Goal: Task Accomplishment & Management: Use online tool/utility

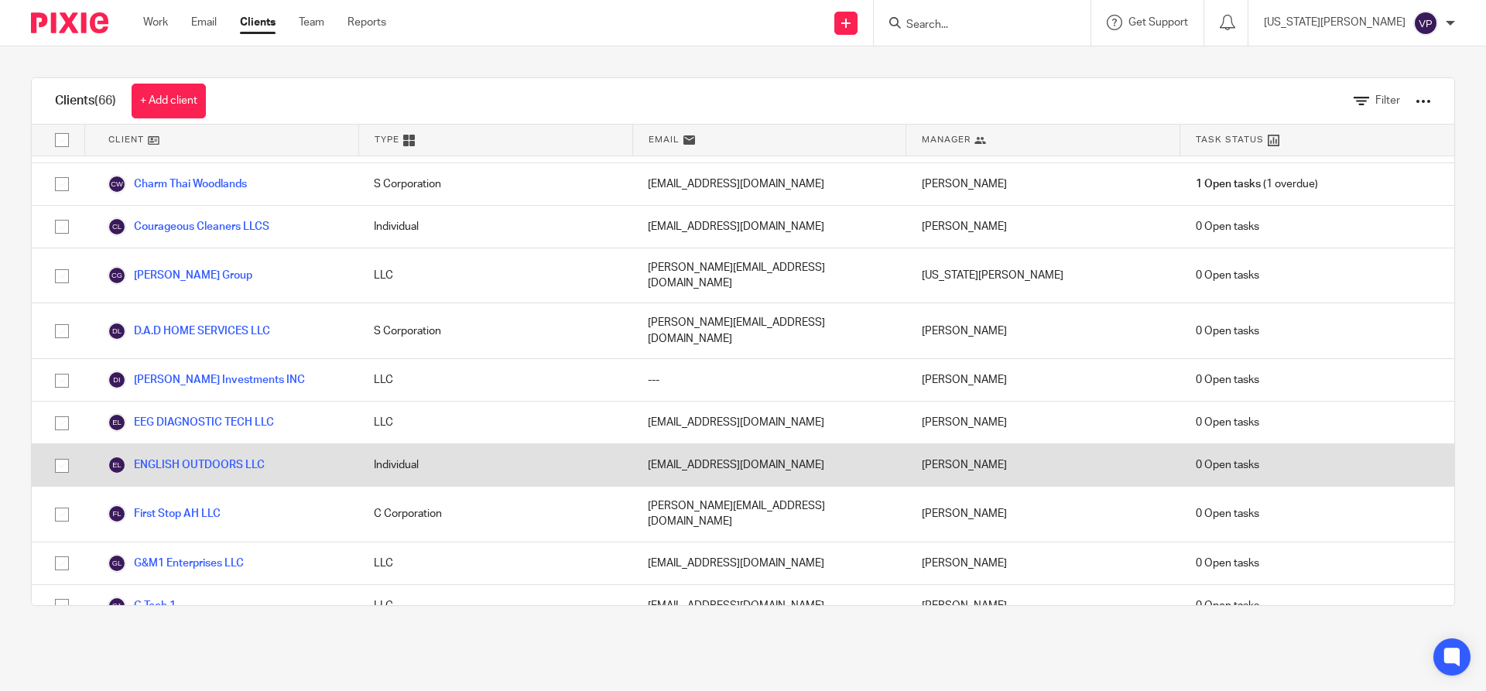
scroll to position [929, 0]
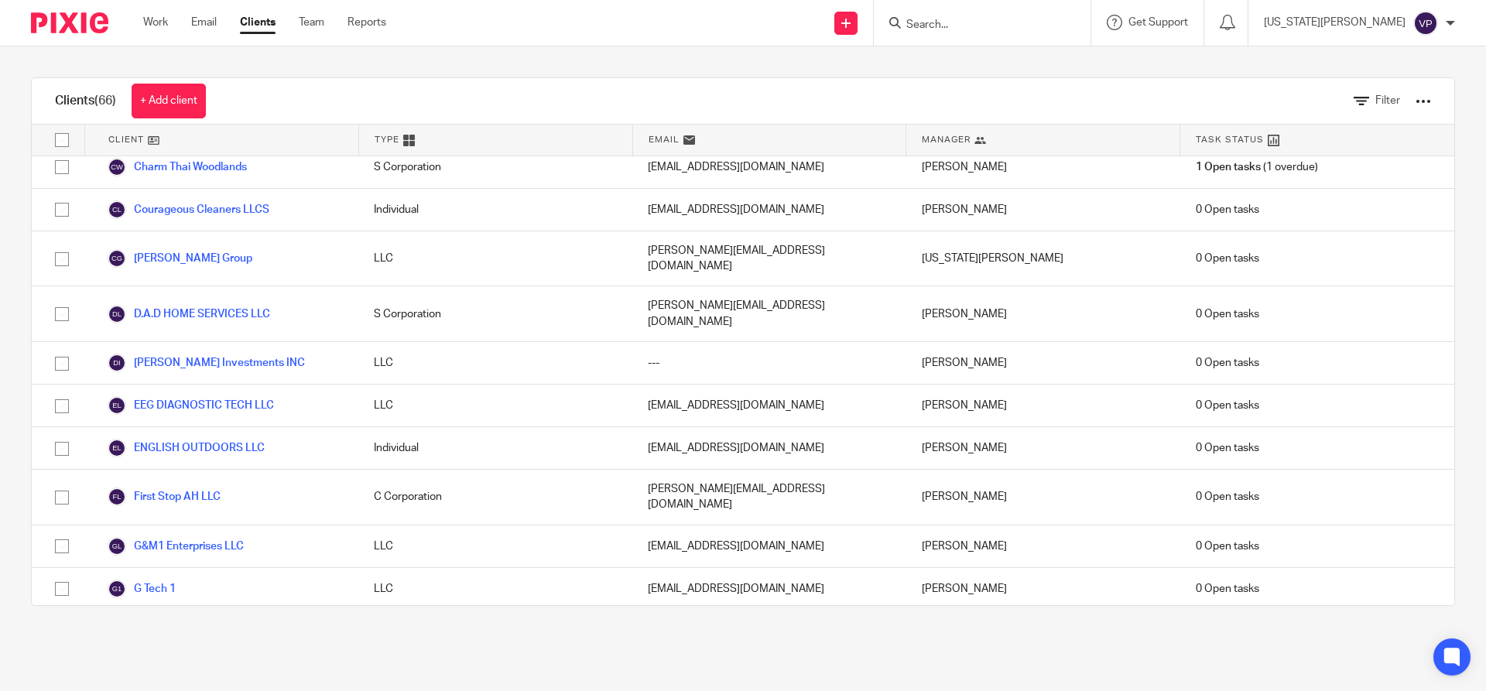
click at [183, 622] on link "Hexagon CRE" at bounding box center [155, 631] width 94 height 19
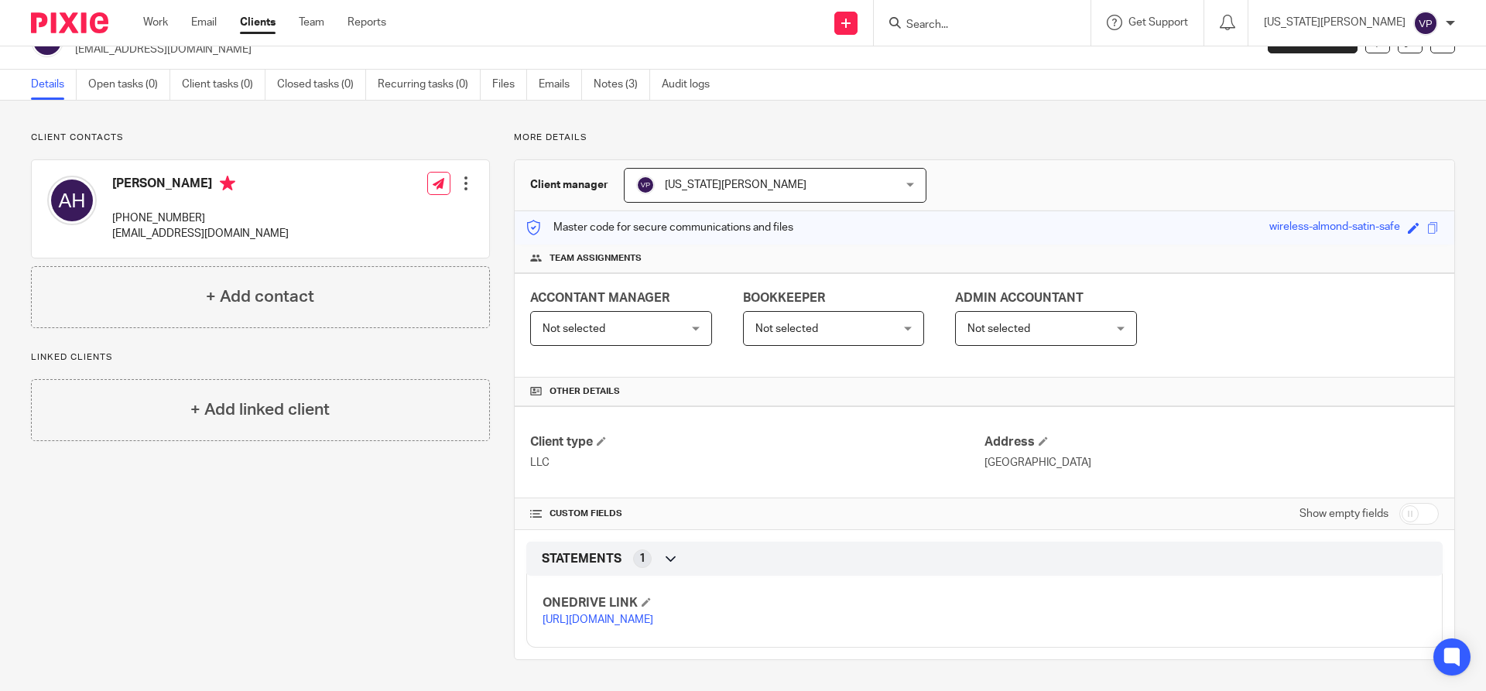
scroll to position [65, 0]
click at [459, 176] on div at bounding box center [465, 183] width 15 height 15
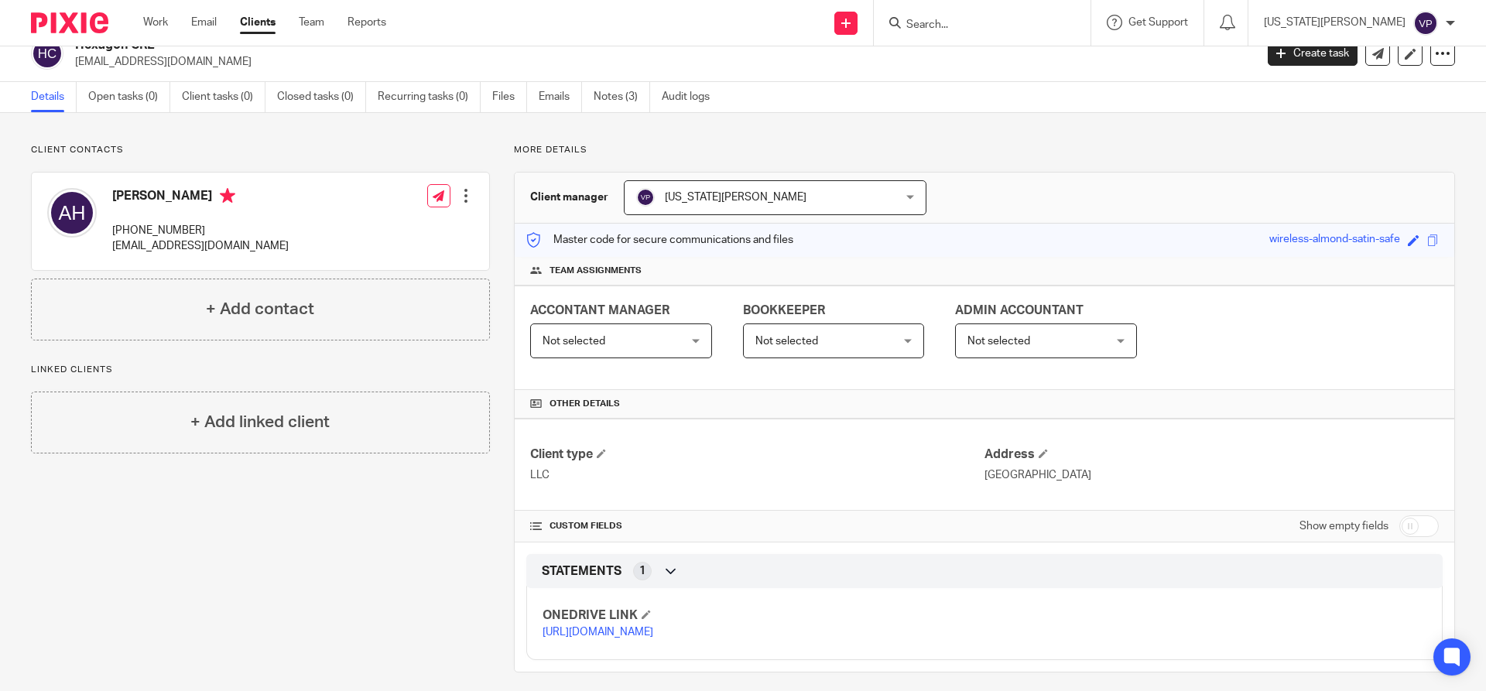
scroll to position [0, 0]
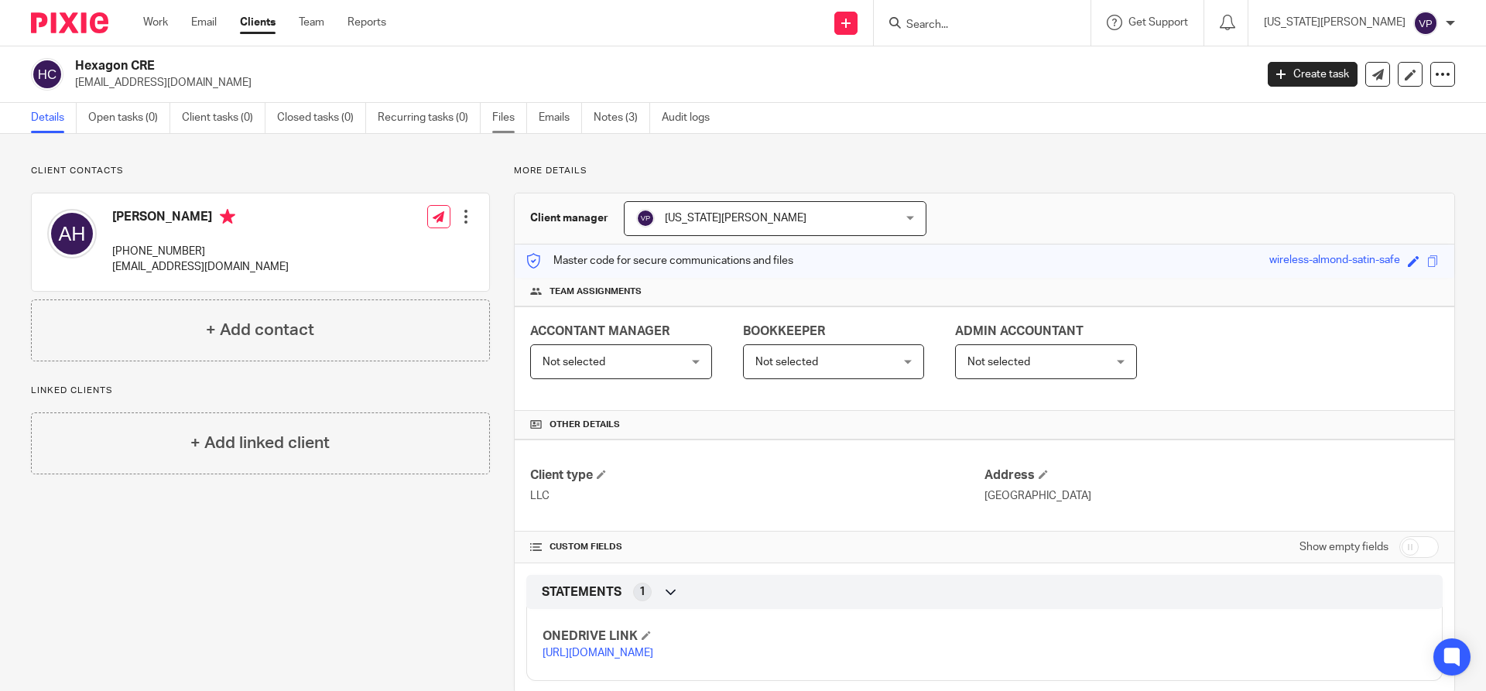
click at [503, 107] on link "Files" at bounding box center [509, 118] width 35 height 30
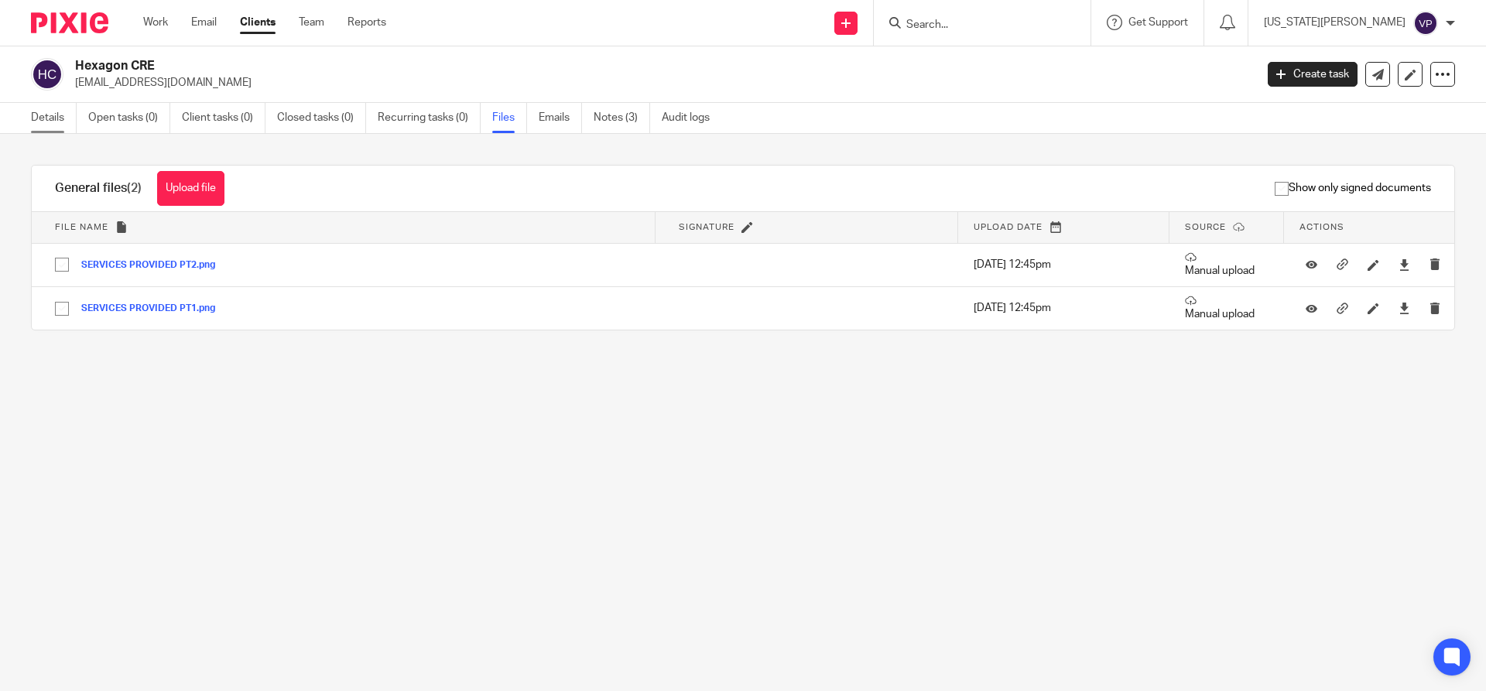
click at [56, 118] on link "Details" at bounding box center [54, 118] width 46 height 30
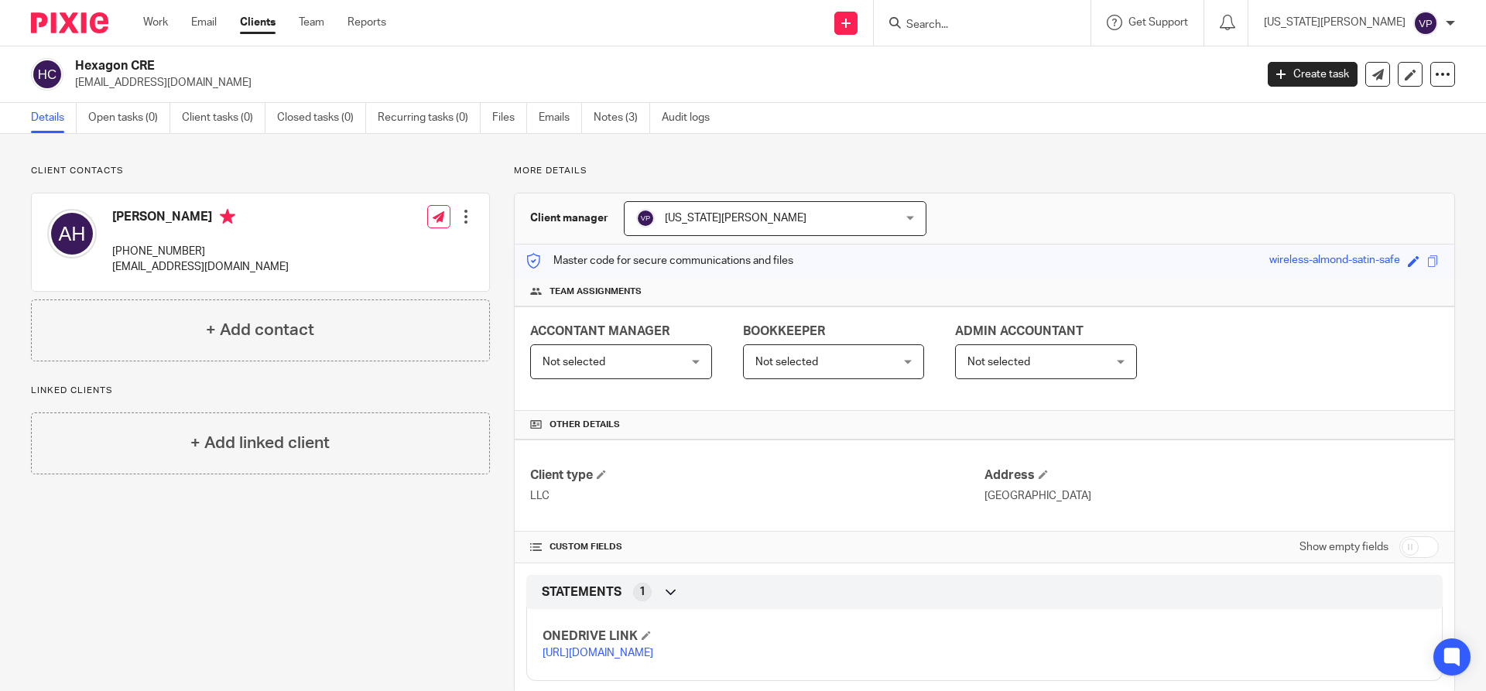
click at [563, 659] on link "[URL][DOMAIN_NAME]" at bounding box center [598, 653] width 111 height 11
click at [622, 111] on link "Notes (3)" at bounding box center [622, 118] width 57 height 30
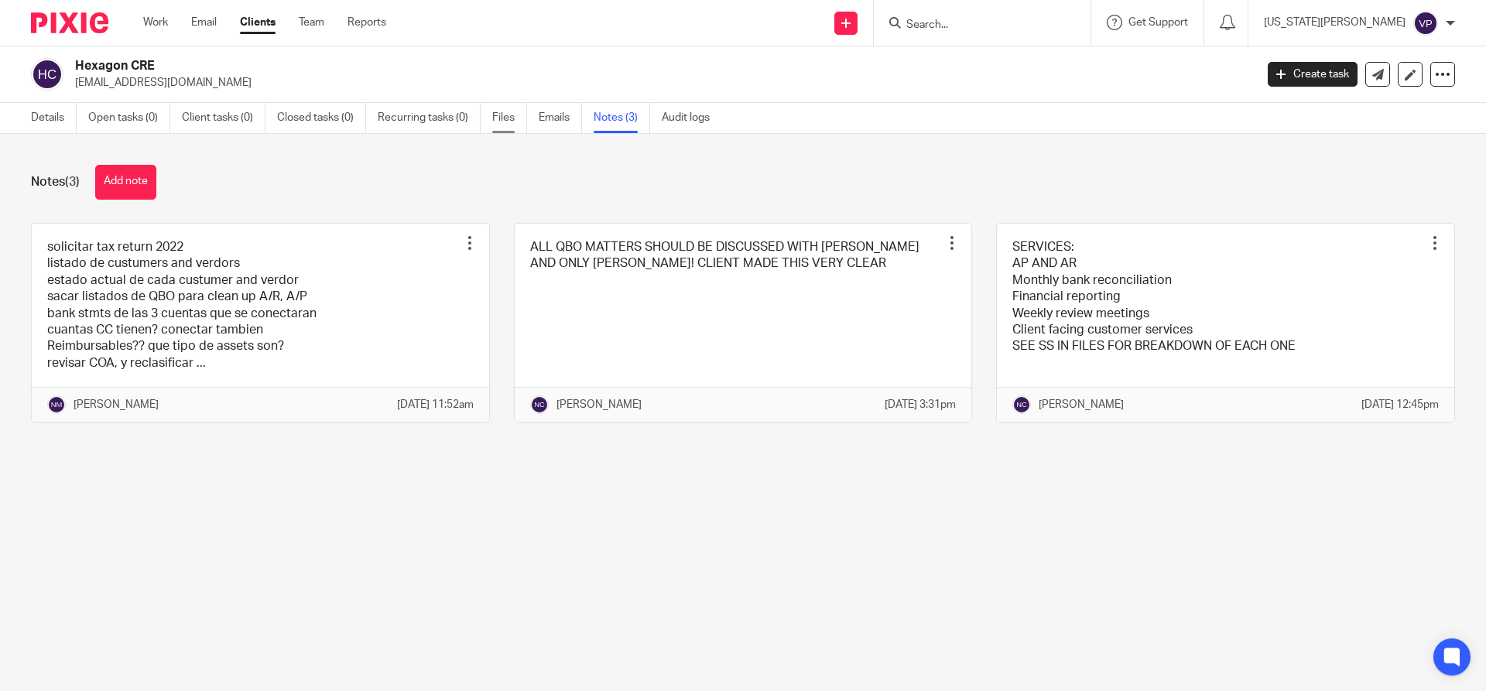
click at [514, 119] on link "Files" at bounding box center [509, 118] width 35 height 30
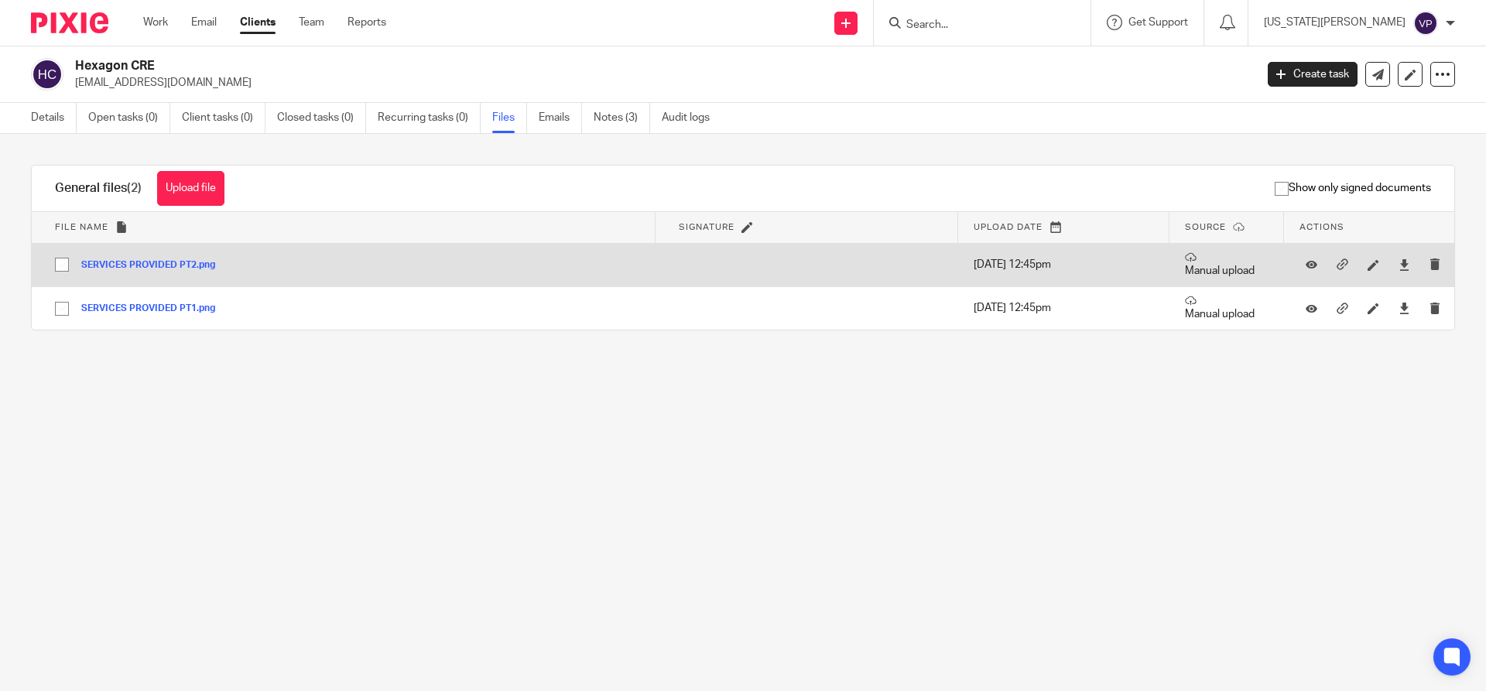
click at [186, 249] on td "SERVICES PROVIDED PT2.png SERVICES PROVIDED PT2 Save" at bounding box center [344, 264] width 624 height 43
click at [181, 260] on button "SERVICES PROVIDED PT2.png" at bounding box center [154, 265] width 146 height 11
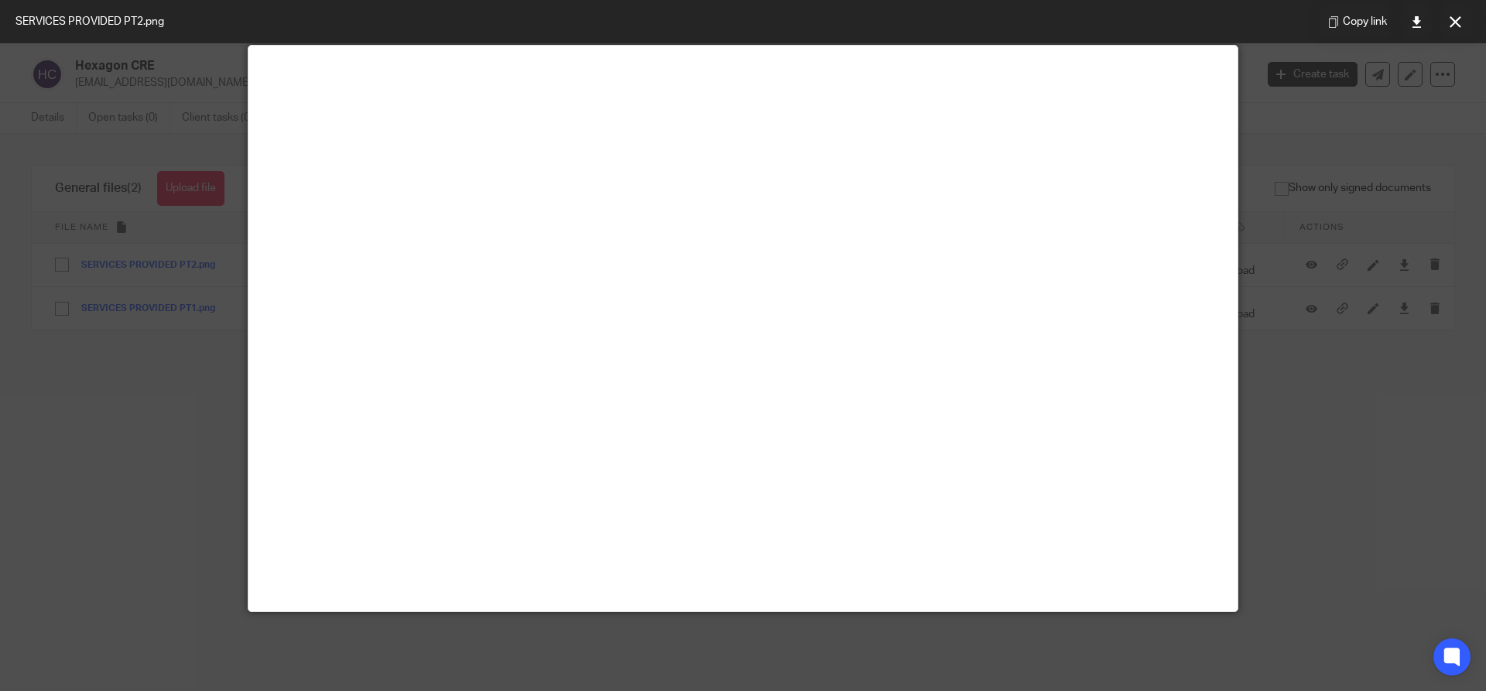
scroll to position [36, 0]
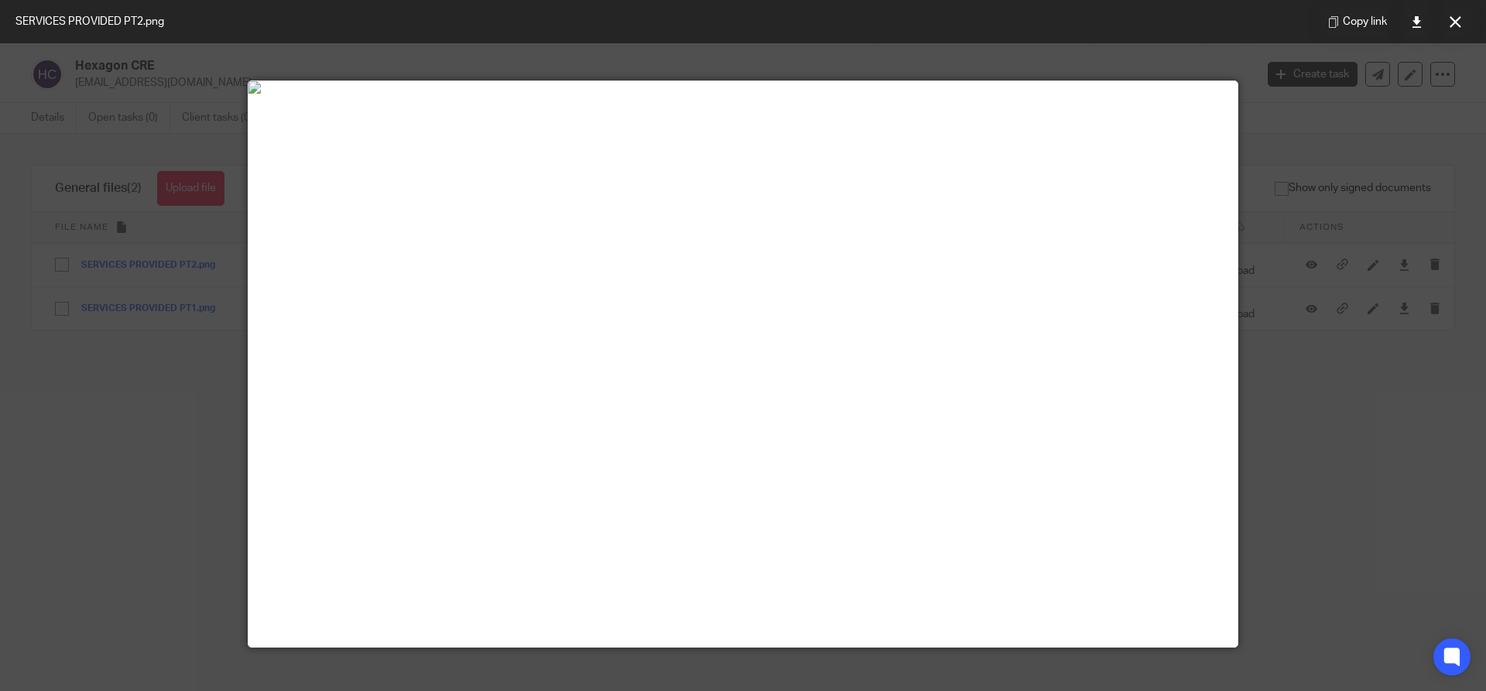
click at [159, 353] on div at bounding box center [743, 345] width 1486 height 691
click at [170, 307] on div at bounding box center [743, 345] width 1486 height 691
click at [1462, 24] on button at bounding box center [1455, 21] width 31 height 31
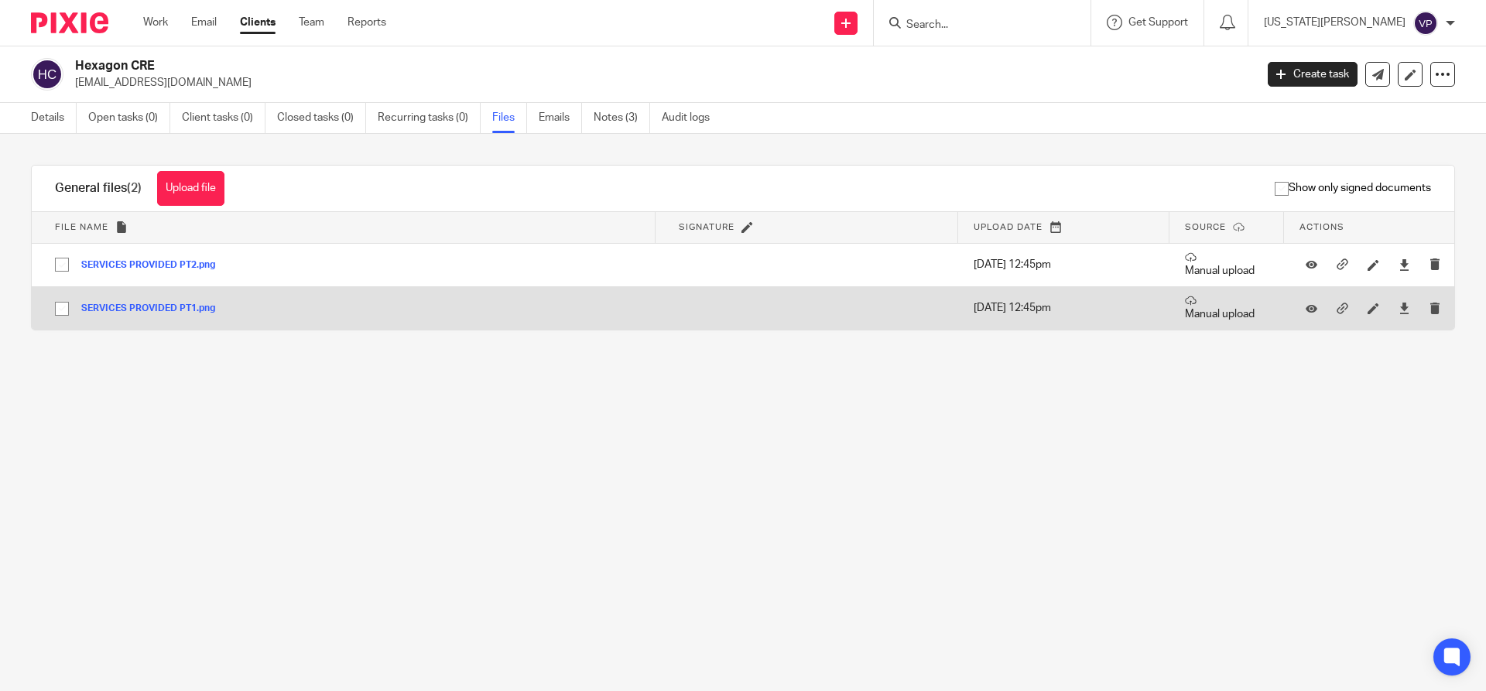
click at [172, 304] on button "SERVICES PROVIDED PT1.png" at bounding box center [154, 308] width 146 height 11
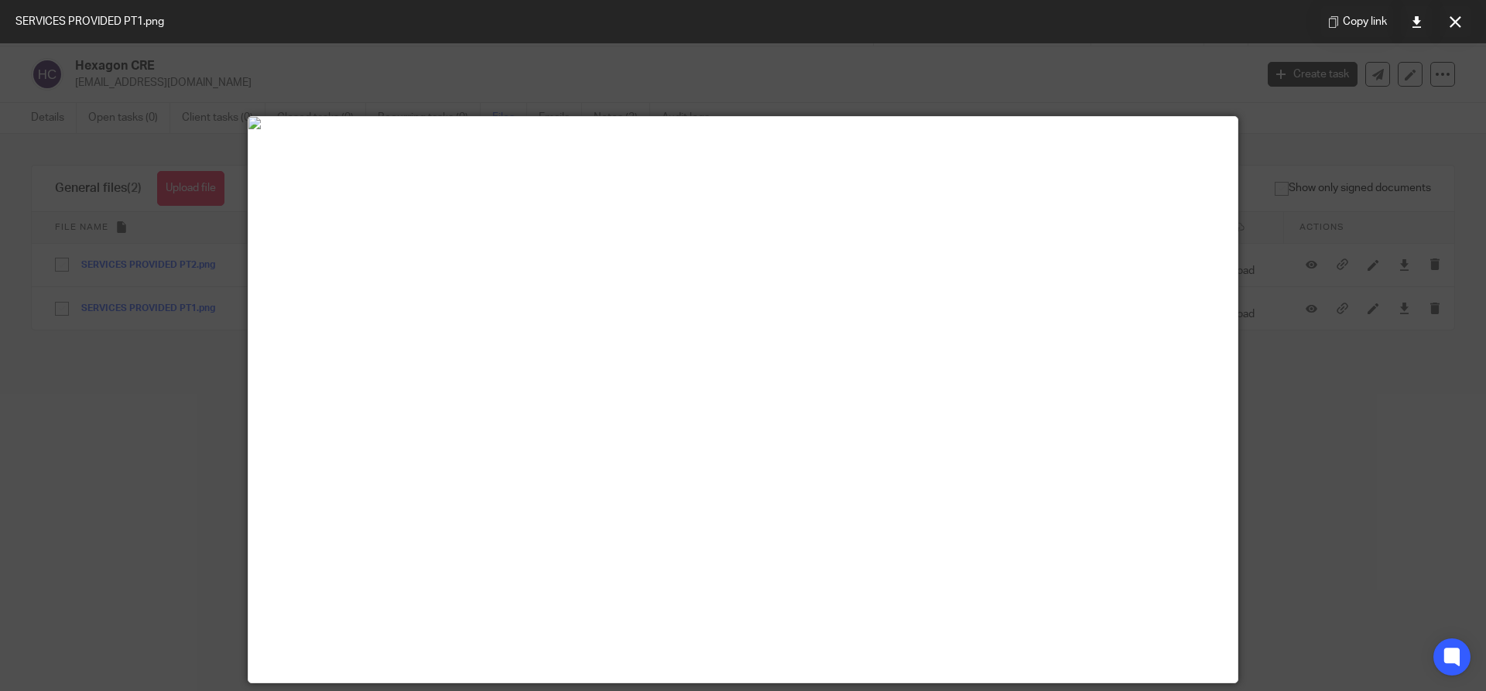
click at [211, 413] on div at bounding box center [743, 345] width 1486 height 691
click at [1458, 22] on icon at bounding box center [1456, 22] width 12 height 12
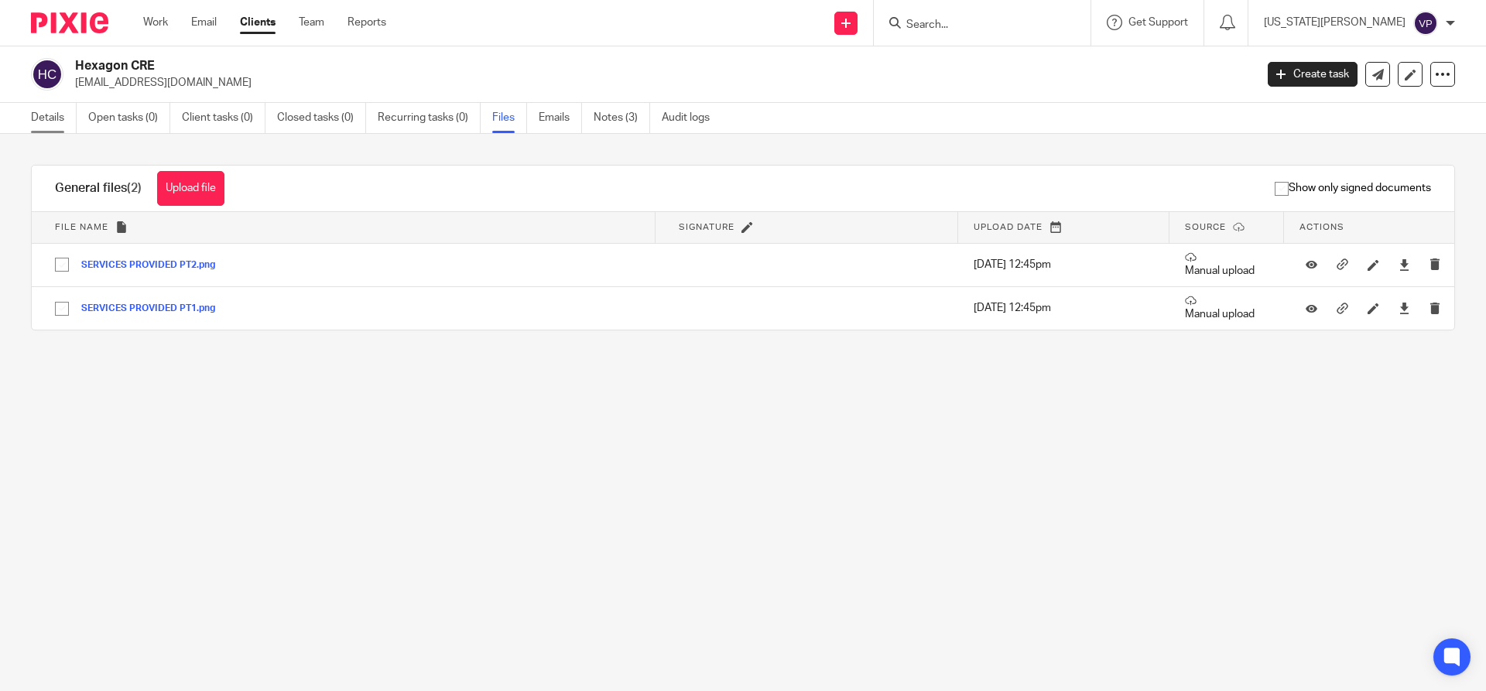
click at [57, 115] on link "Details" at bounding box center [54, 118] width 46 height 30
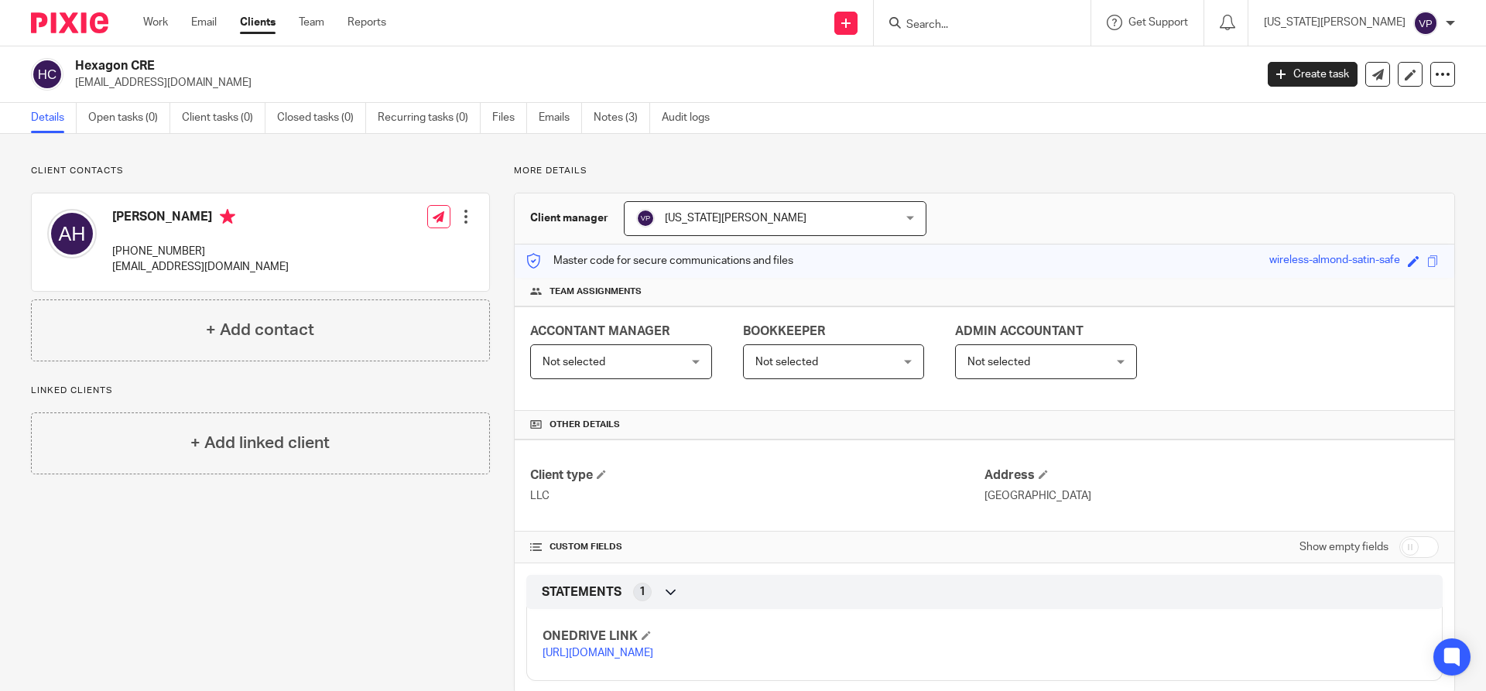
scroll to position [65, 0]
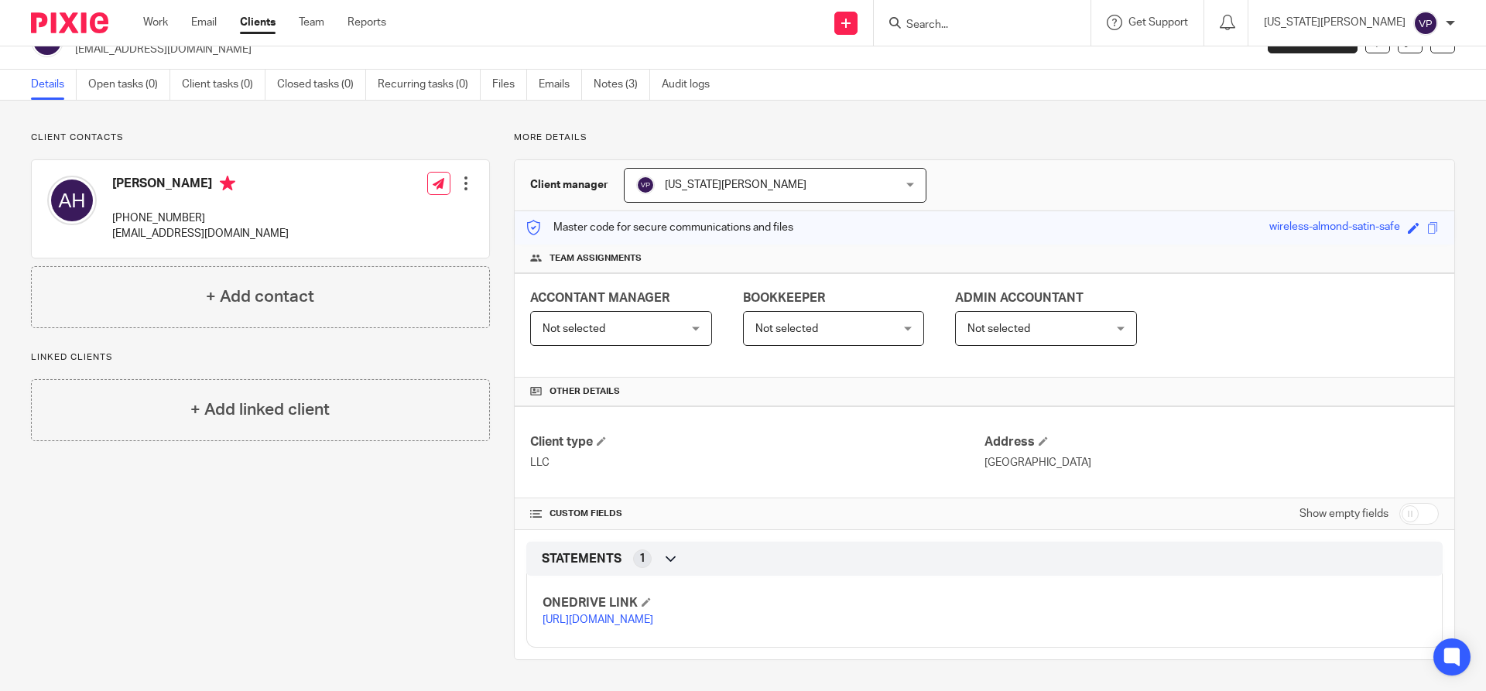
click at [598, 615] on link "https://ccfstaxes-my.sharepoint.com/:f:/g/personal/angie_ccfsbookkeeping_com/Ep…" at bounding box center [598, 620] width 111 height 11
click at [614, 70] on link "Notes (3)" at bounding box center [622, 85] width 57 height 30
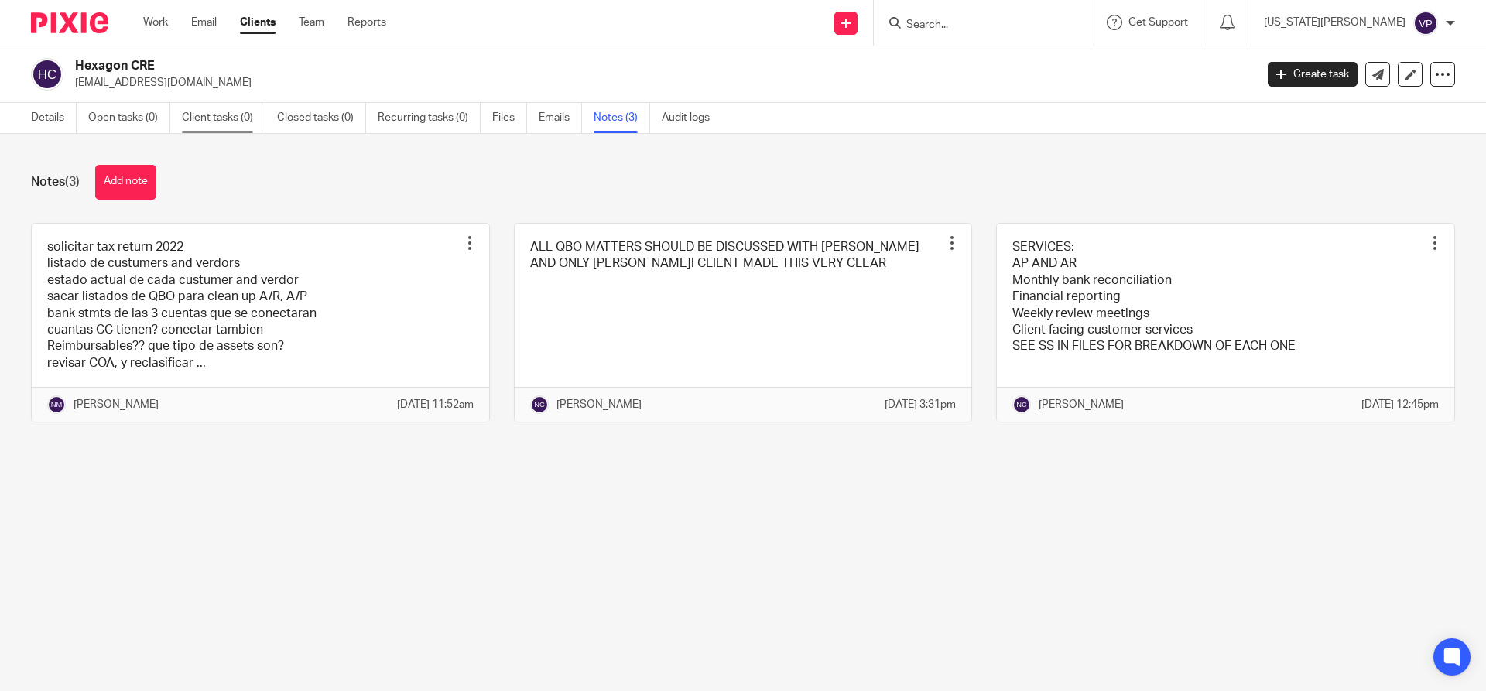
click at [207, 122] on link "Client tasks (0)" at bounding box center [224, 118] width 84 height 30
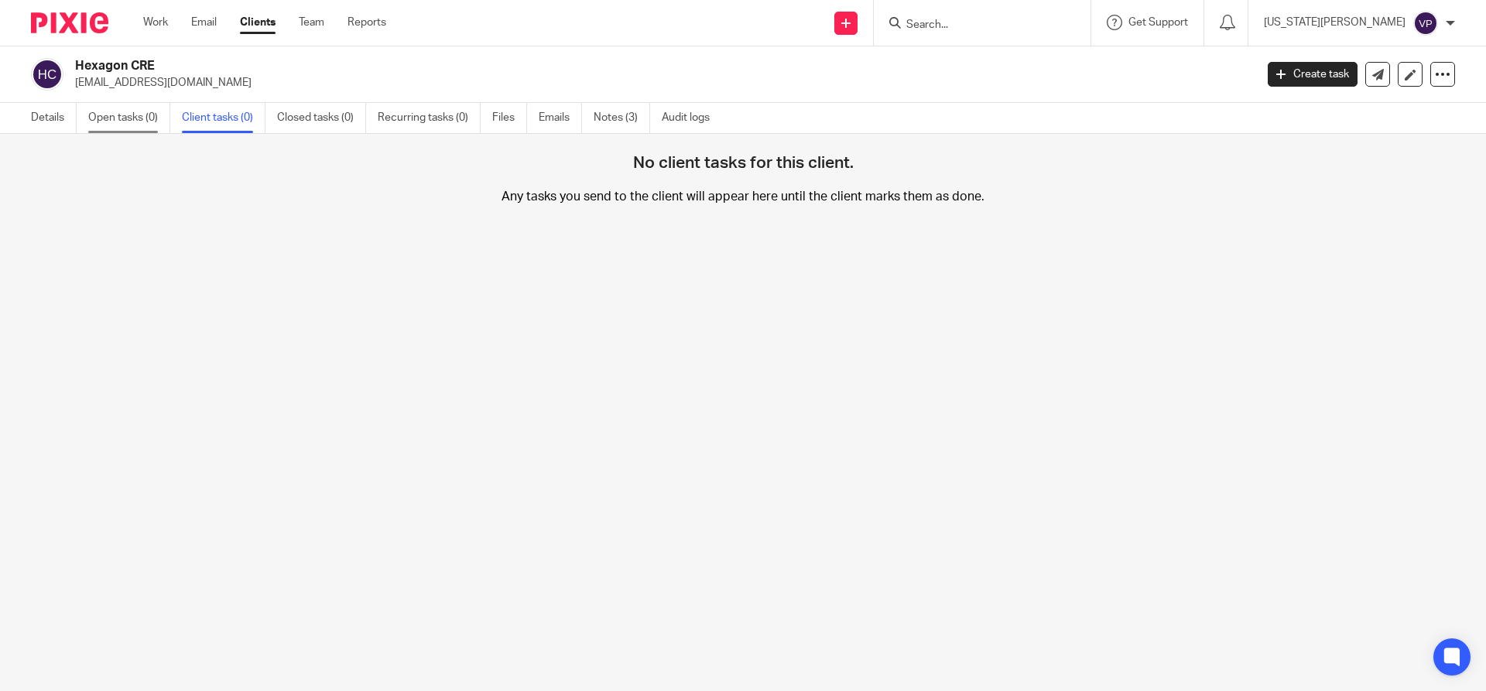
click at [135, 120] on link "Open tasks (0)" at bounding box center [129, 118] width 82 height 30
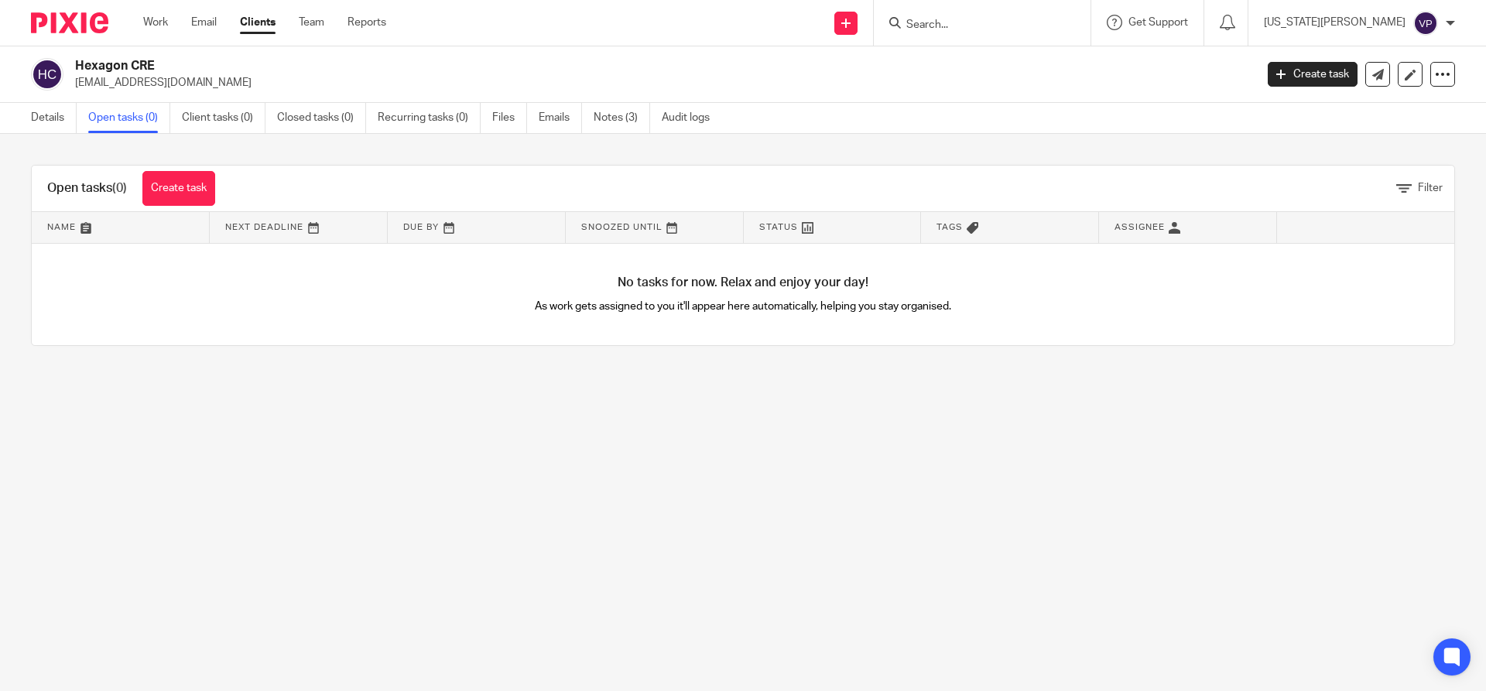
click at [50, 111] on link "Details" at bounding box center [54, 118] width 46 height 30
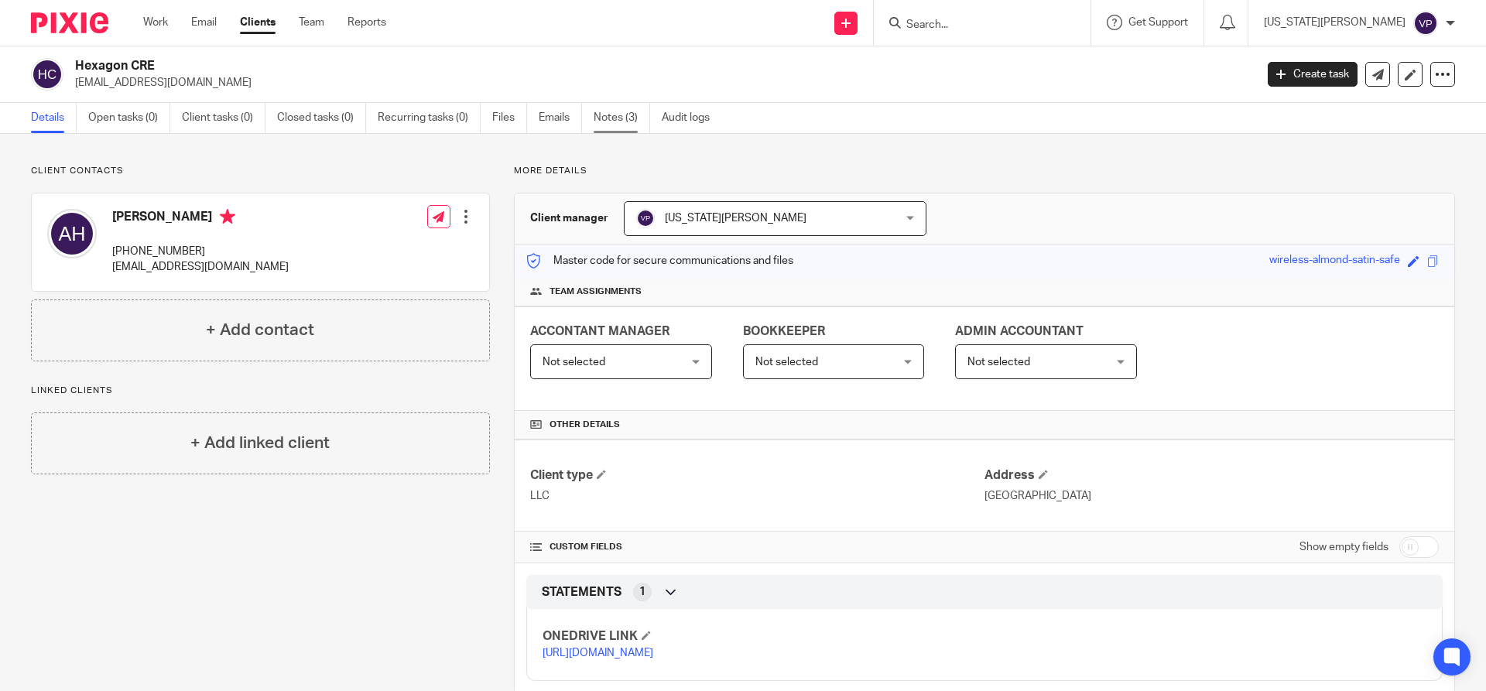
click at [607, 116] on link "Notes (3)" at bounding box center [622, 118] width 57 height 30
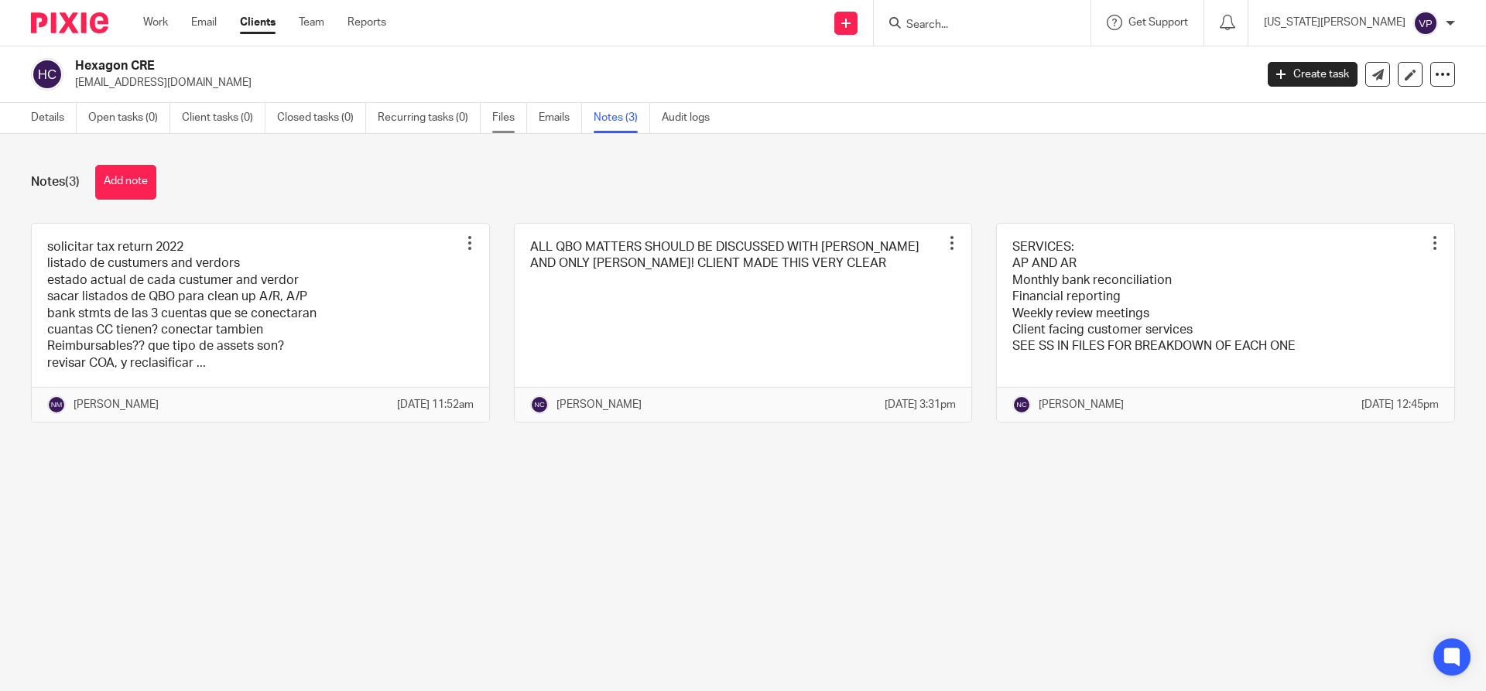
click at [504, 117] on link "Files" at bounding box center [509, 118] width 35 height 30
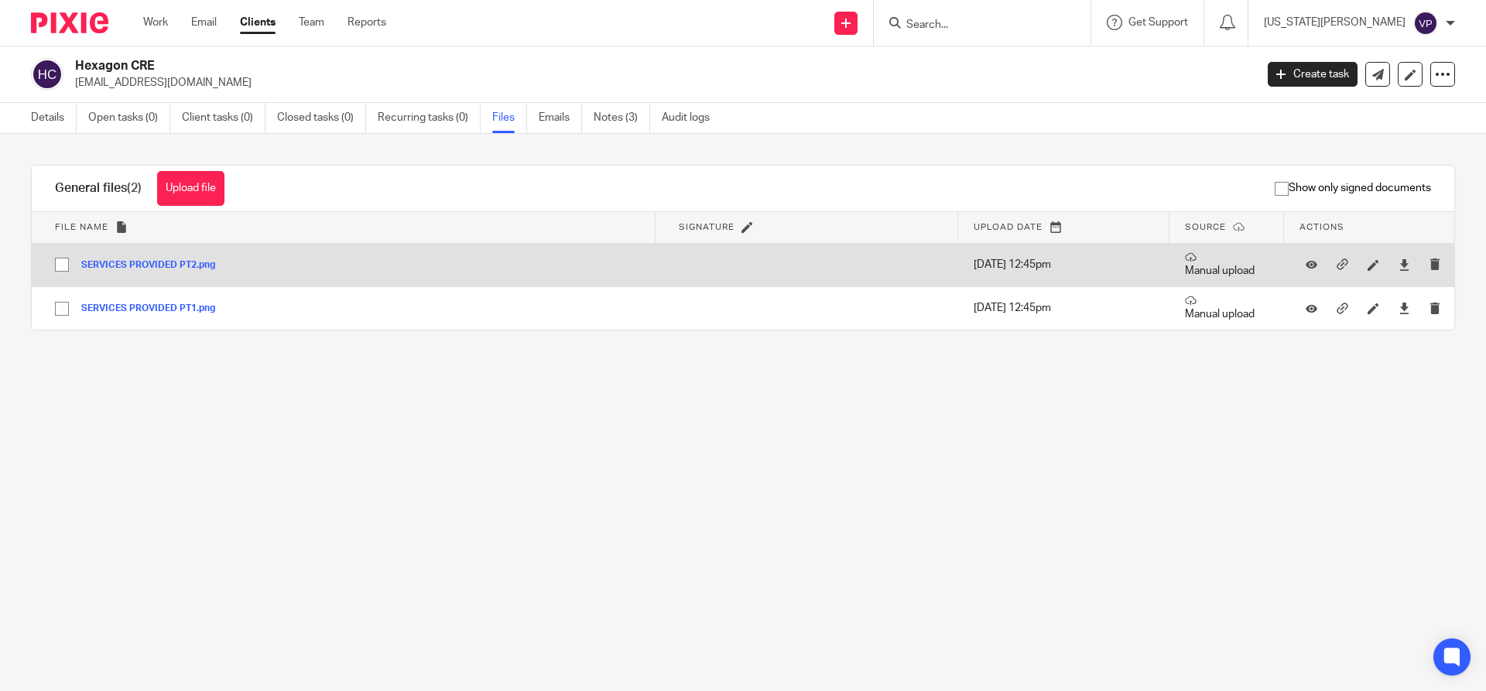
click at [188, 267] on button "SERVICES PROVIDED PT2.png" at bounding box center [154, 265] width 146 height 11
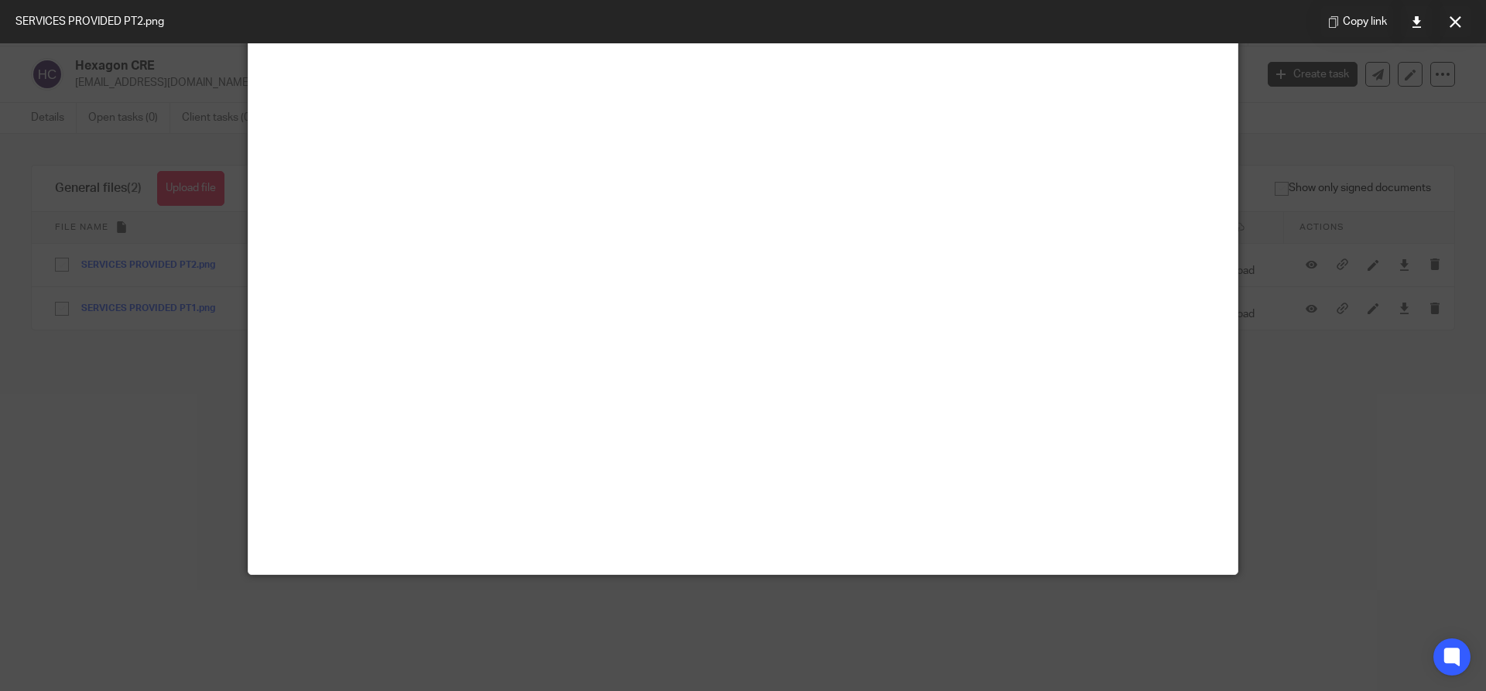
scroll to position [387, 0]
click at [1460, 28] on button at bounding box center [1455, 21] width 31 height 31
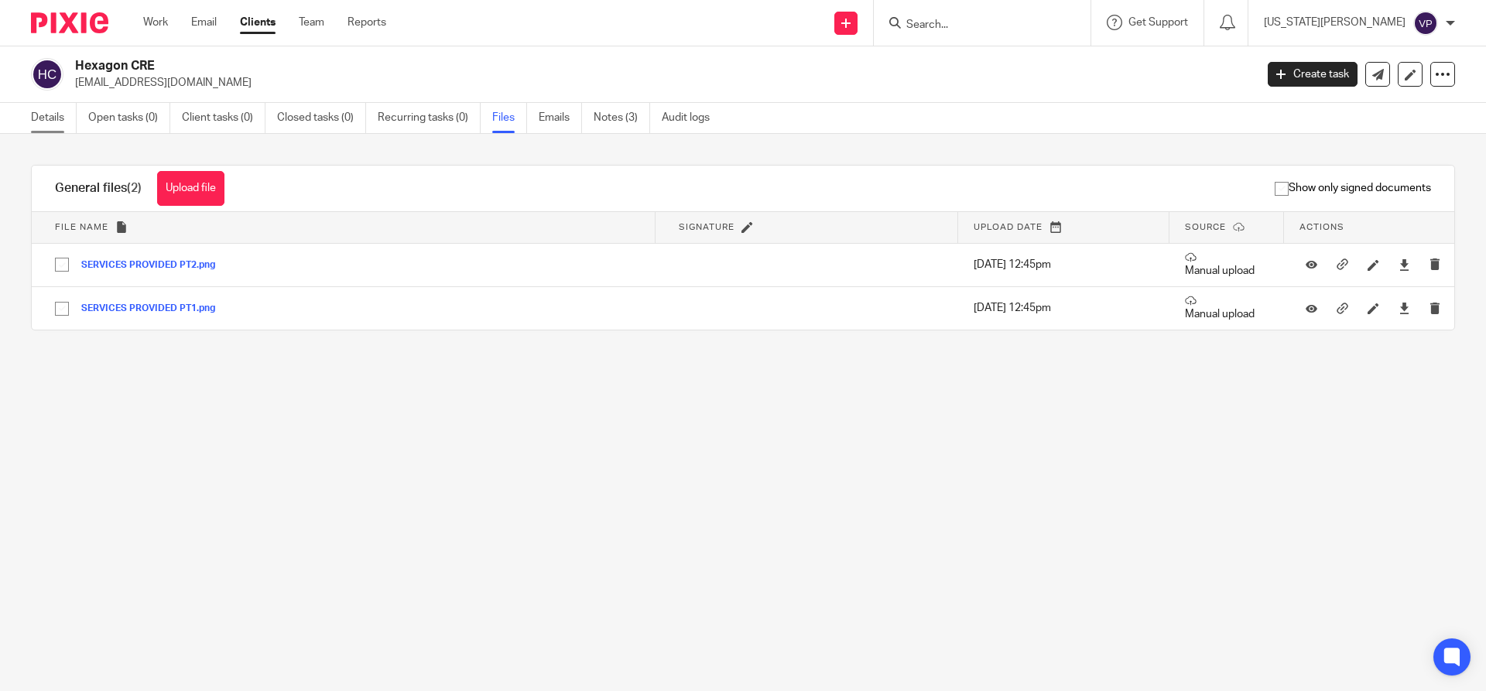
click at [46, 115] on link "Details" at bounding box center [54, 118] width 46 height 30
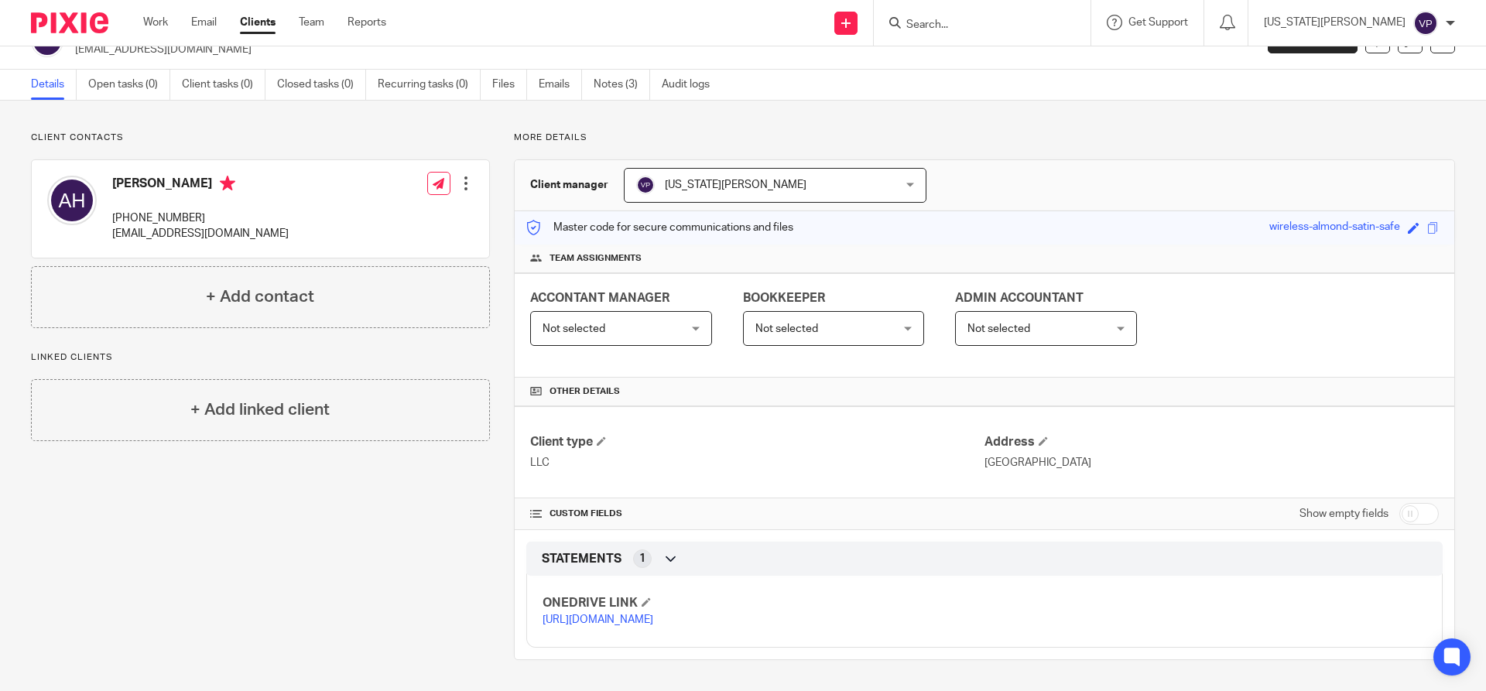
scroll to position [65, 0]
click at [653, 615] on link "[URL][DOMAIN_NAME]" at bounding box center [598, 620] width 111 height 11
click at [653, 615] on link "https://ccfstaxes-my.sharepoint.com/:f:/g/personal/angie_ccfsbookkeeping_com/Ep…" at bounding box center [598, 620] width 111 height 11
click at [595, 615] on link "https://ccfstaxes-my.sharepoint.com/:f:/g/personal/angie_ccfsbookkeeping_com/Ep…" at bounding box center [598, 620] width 111 height 11
